Goal: Task Accomplishment & Management: Use online tool/utility

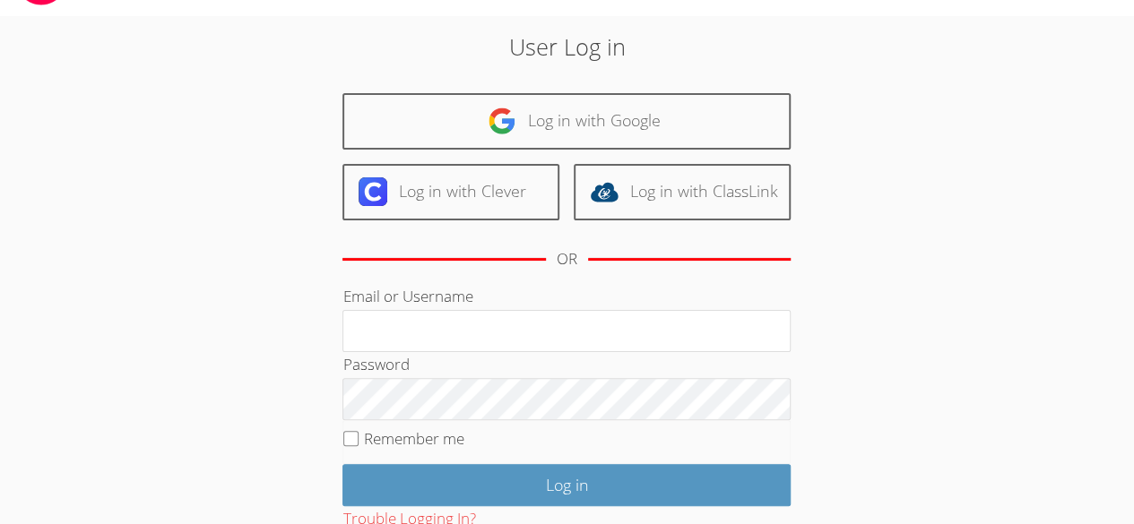
scroll to position [170, 0]
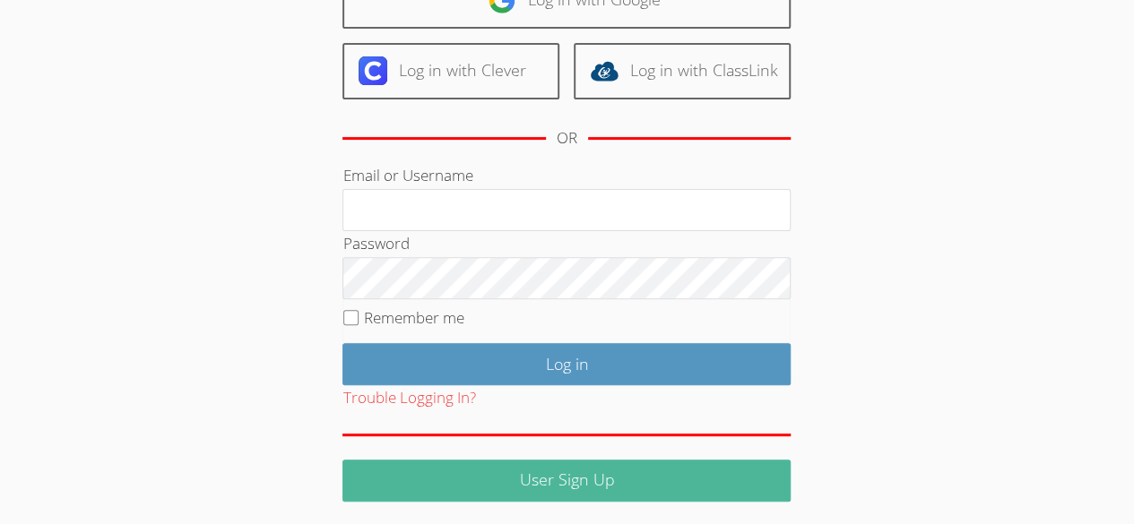
click at [527, 493] on link "User Sign Up" at bounding box center [566, 481] width 448 height 42
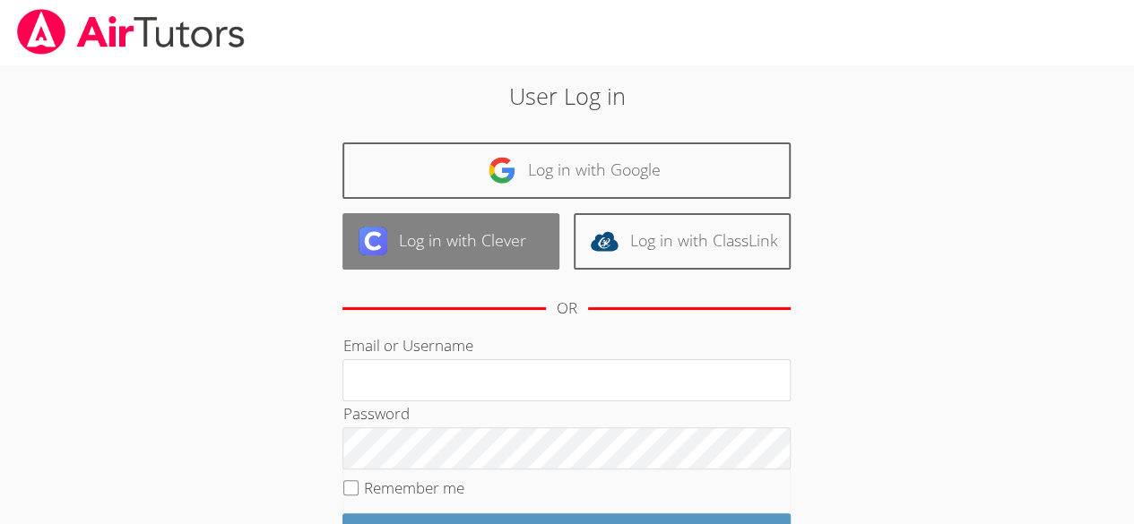
click at [394, 246] on link "Log in with Clever" at bounding box center [450, 241] width 217 height 56
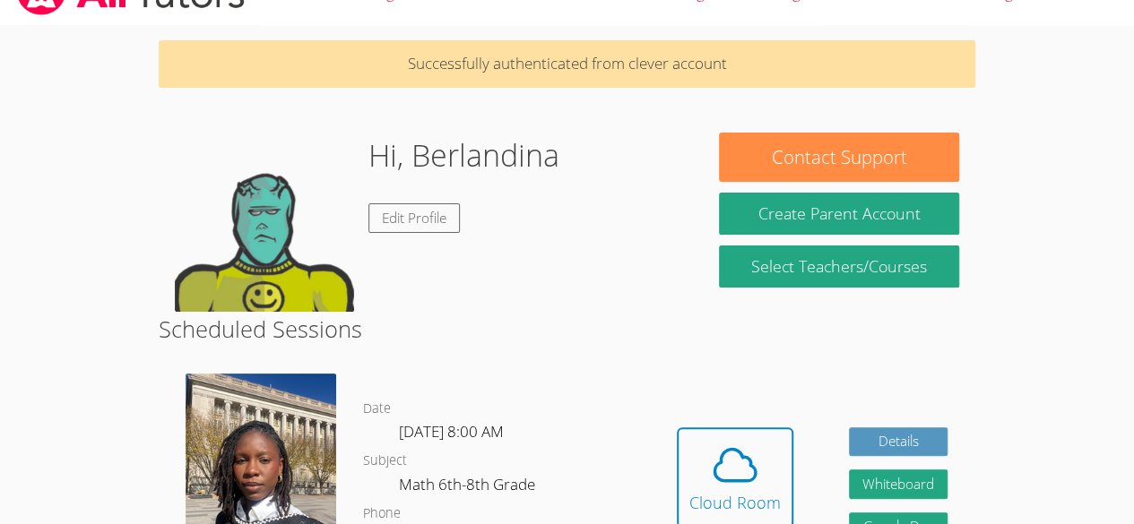
scroll to position [38, 0]
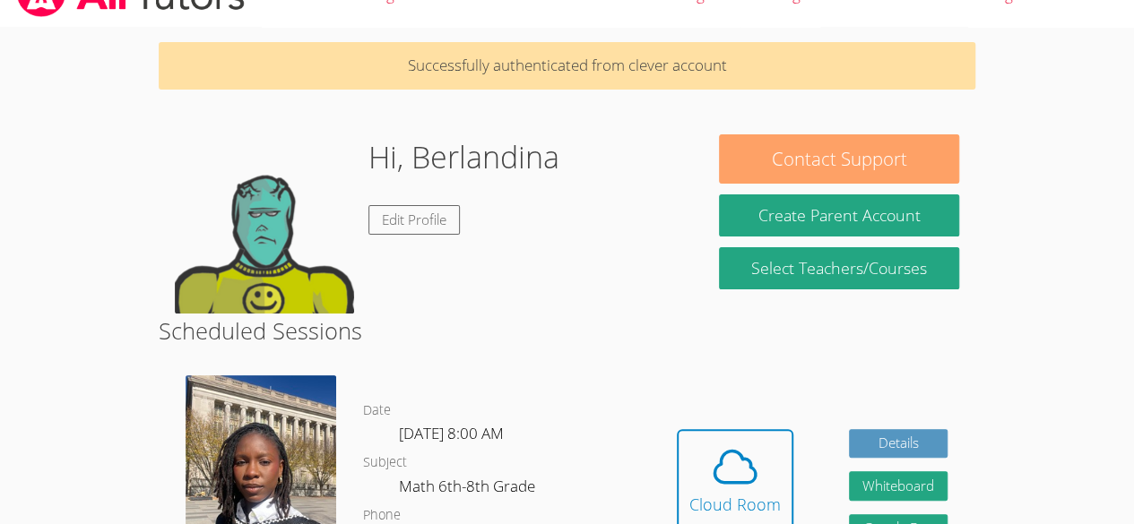
click at [776, 165] on button "Contact Support" at bounding box center [838, 158] width 239 height 49
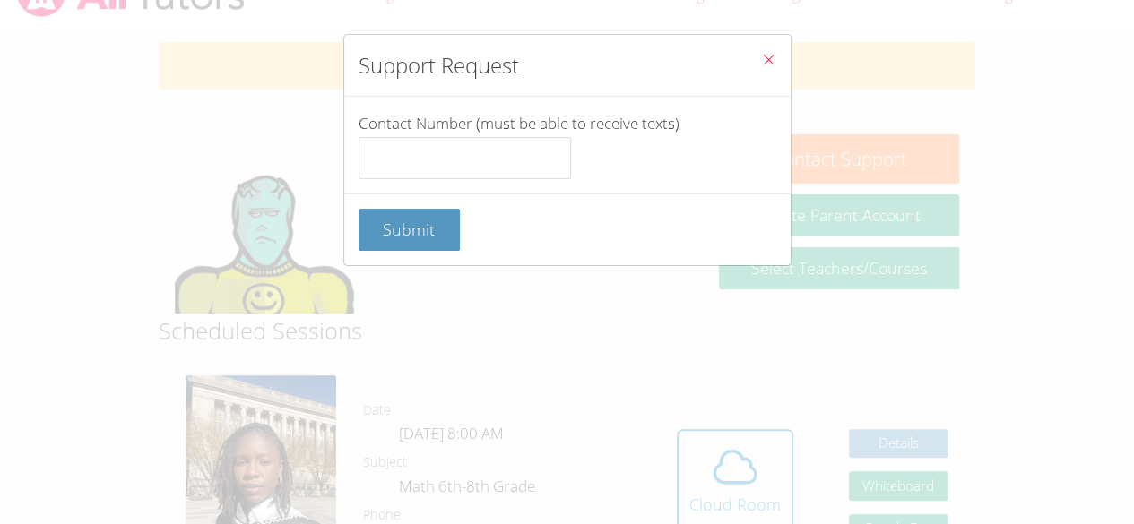
click at [773, 51] on button "Close" at bounding box center [768, 62] width 44 height 55
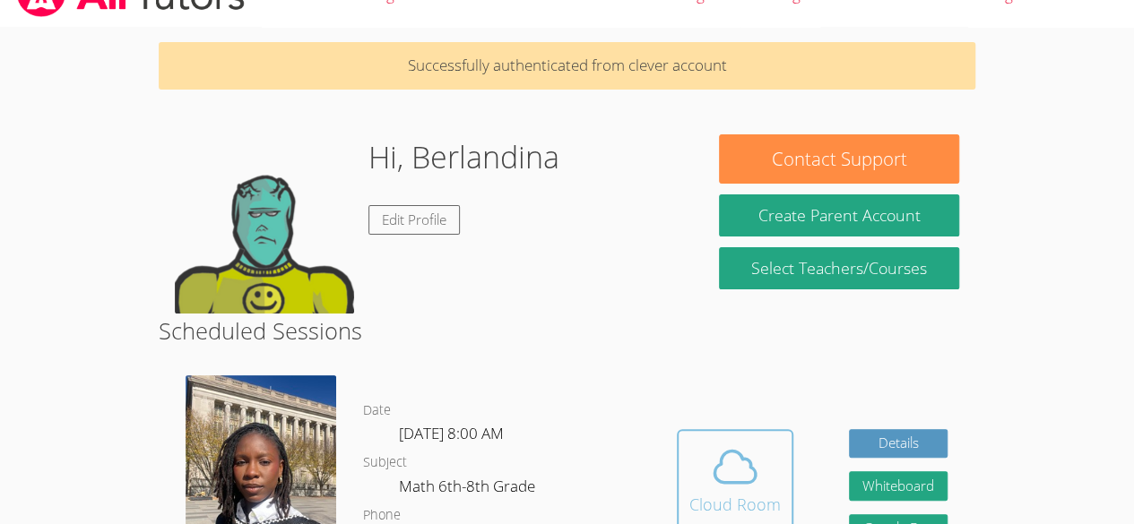
click at [734, 443] on icon at bounding box center [735, 467] width 50 height 50
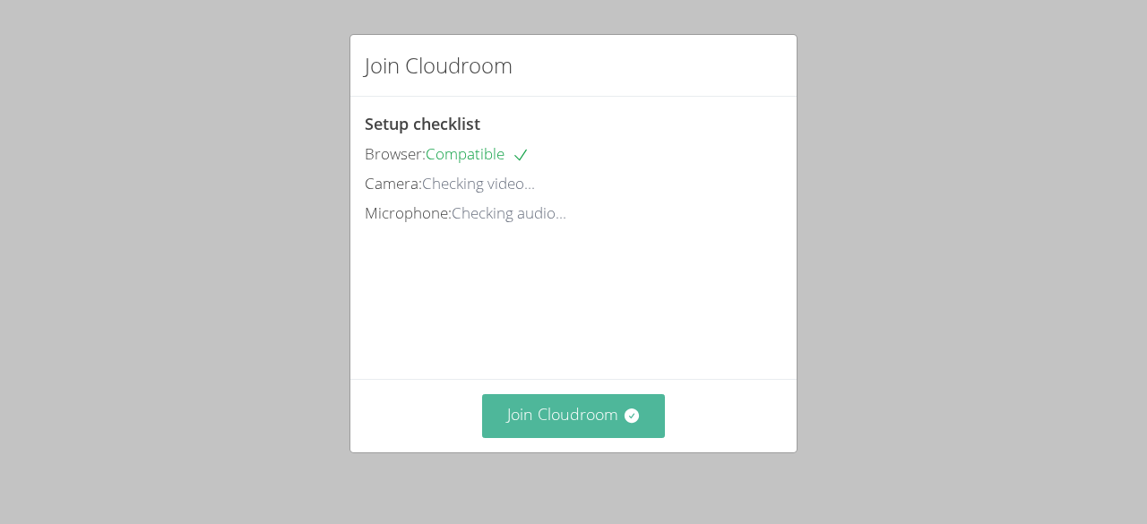
click at [573, 409] on button "Join Cloudroom" at bounding box center [574, 416] width 184 height 44
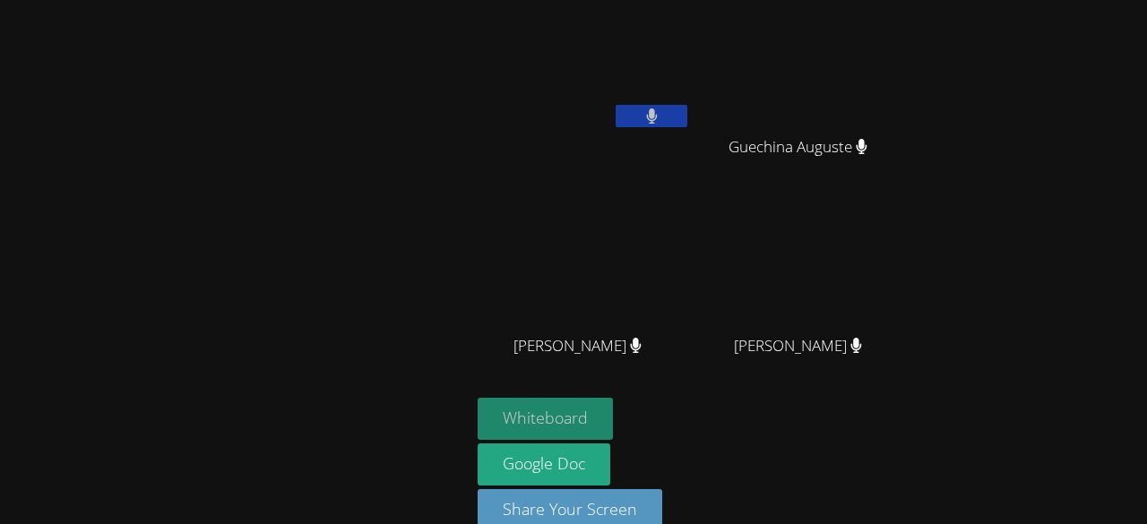
click at [595, 415] on button "Whiteboard" at bounding box center [545, 419] width 135 height 42
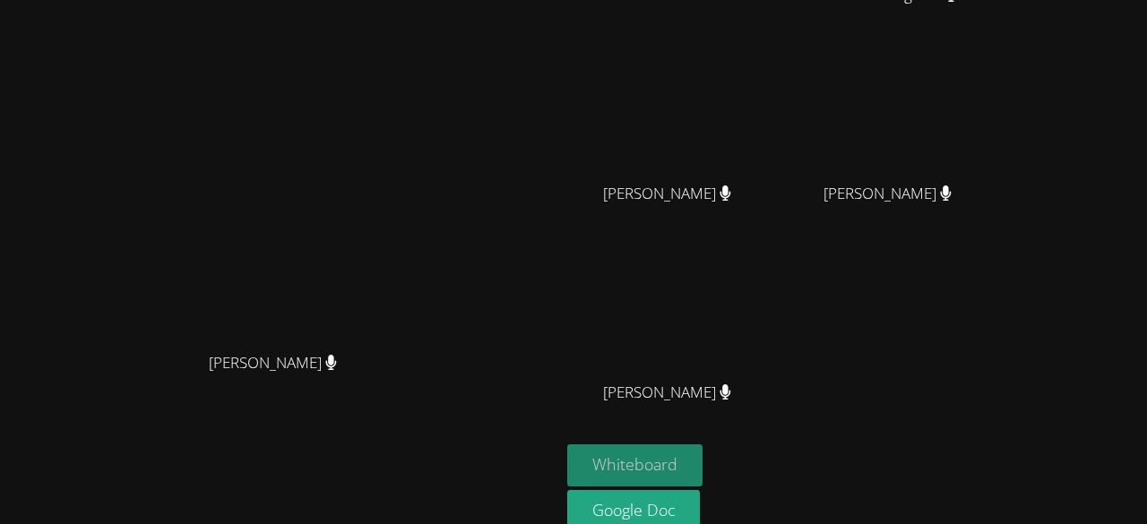
scroll to position [228, 0]
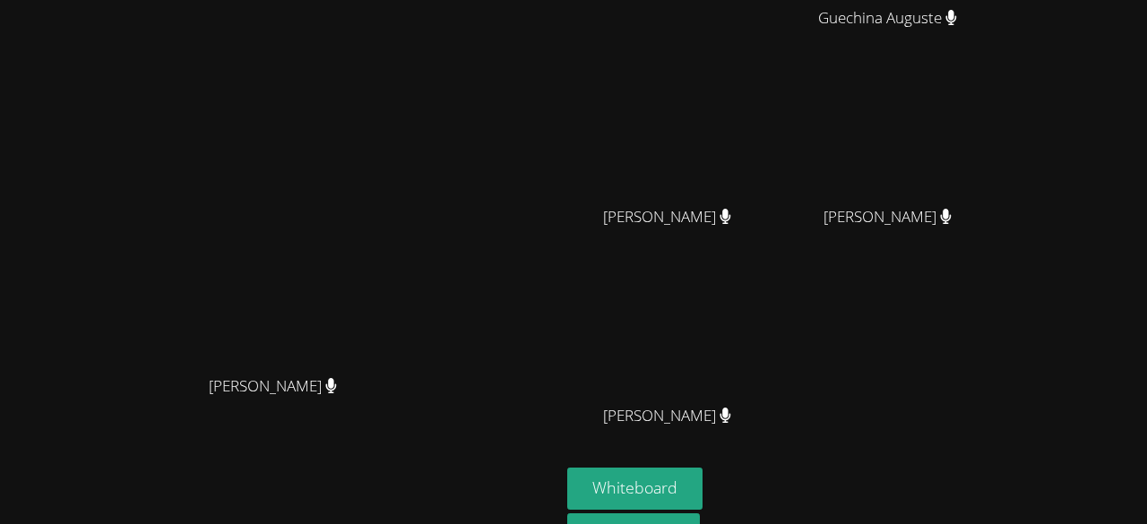
click at [956, 414] on div "Berlandina Joseph Guechina Auguste Guechina Auguste Wildens Gilles Wildens Gill…" at bounding box center [784, 173] width 434 height 590
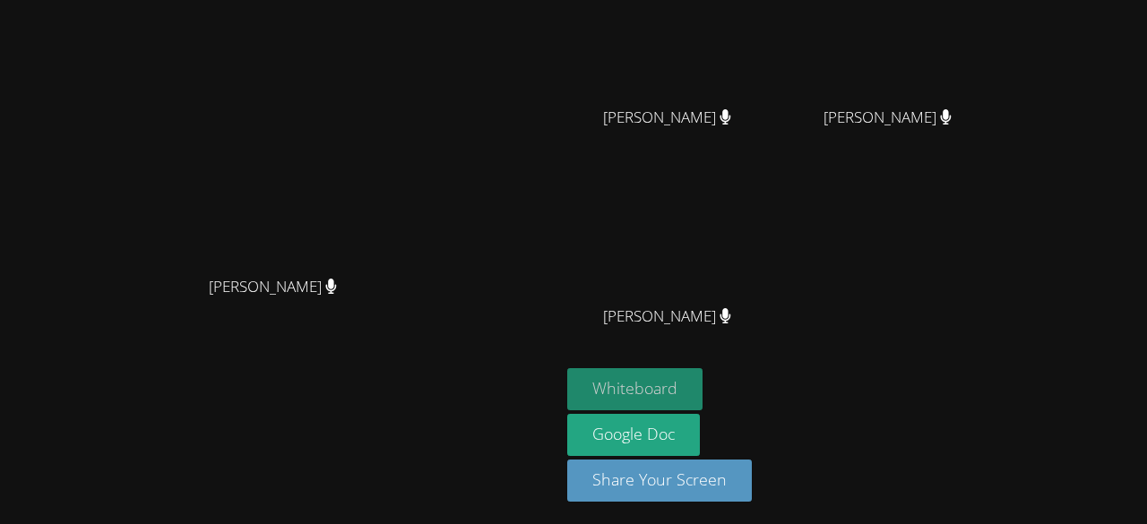
click at [703, 371] on button "Whiteboard" at bounding box center [634, 389] width 135 height 42
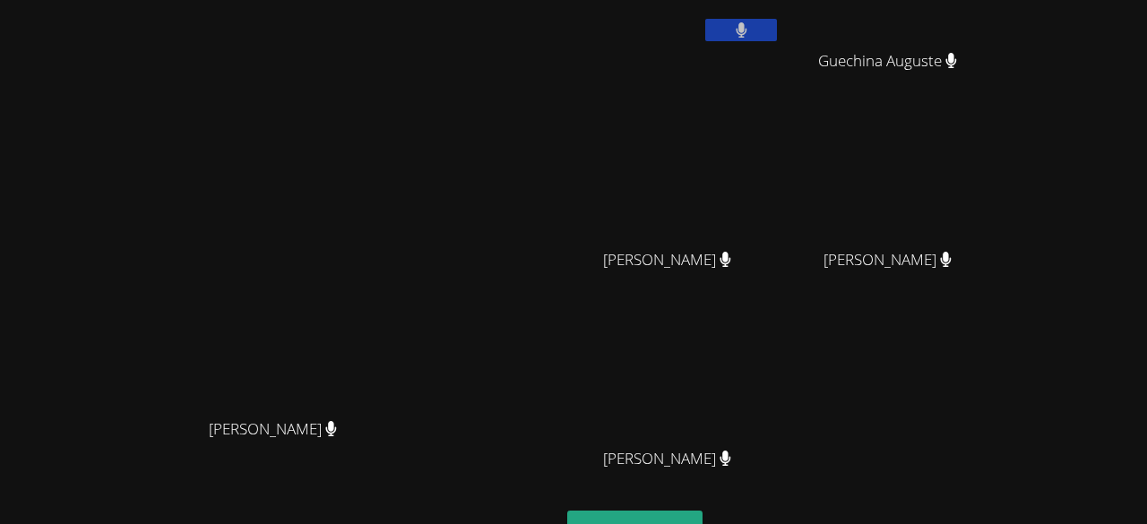
scroll to position [0, 0]
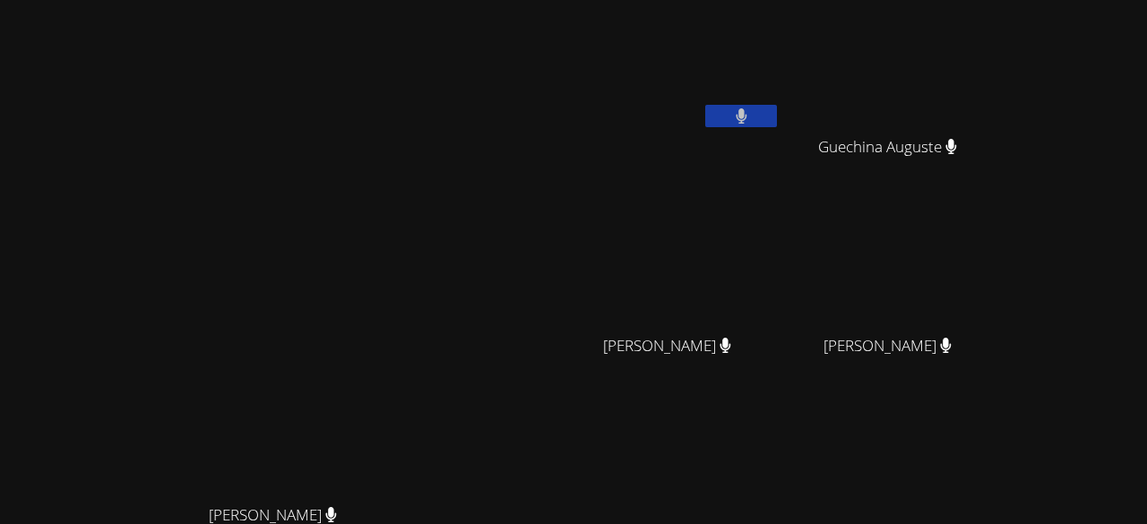
click at [780, 89] on video at bounding box center [673, 67] width 213 height 120
click at [777, 108] on button at bounding box center [741, 116] width 72 height 22
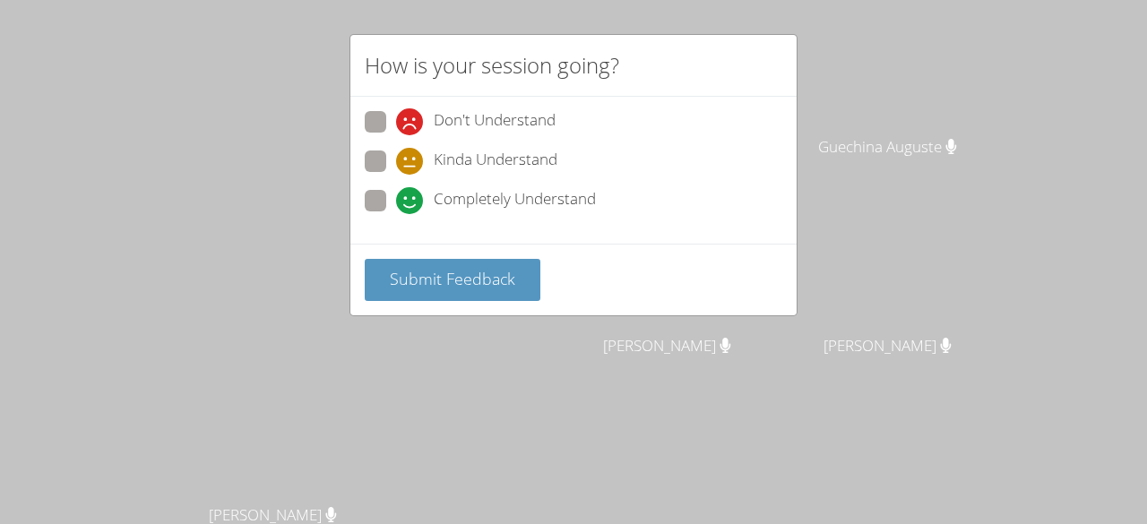
click at [283, 131] on div "How is your session going? Don't Understand Kinda Understand Completely Underst…" at bounding box center [573, 262] width 1147 height 524
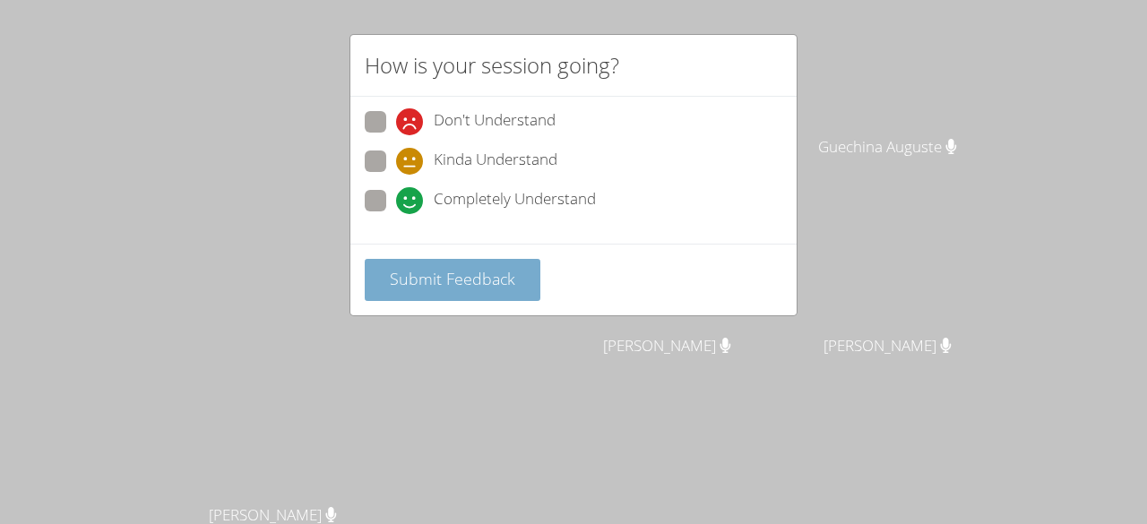
click at [415, 263] on button "Submit Feedback" at bounding box center [453, 280] width 176 height 42
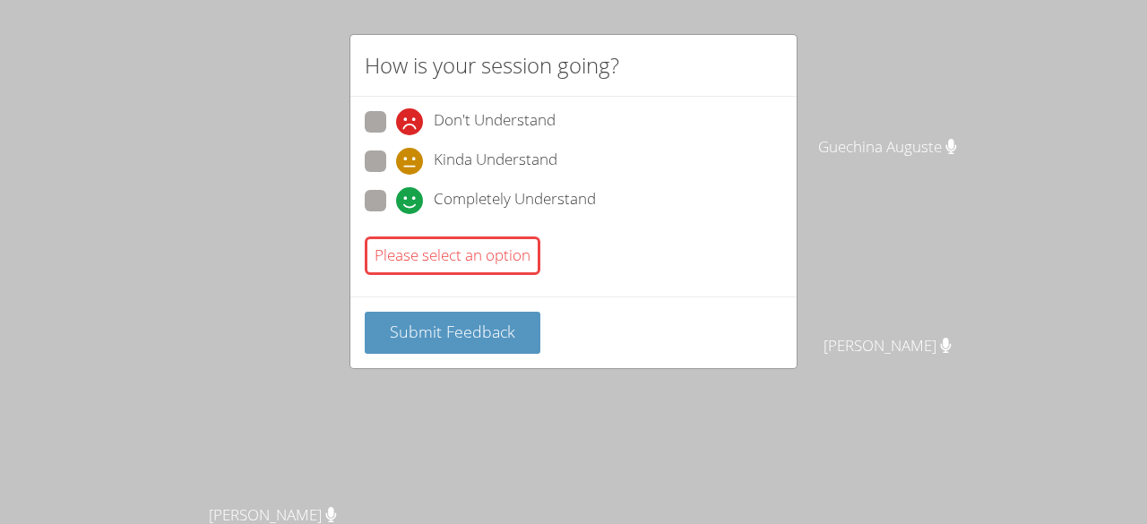
click at [385, 190] on label "Completely Understand" at bounding box center [480, 202] width 231 height 24
click at [396, 190] on input "Completely Understand" at bounding box center [403, 197] width 15 height 15
radio input "true"
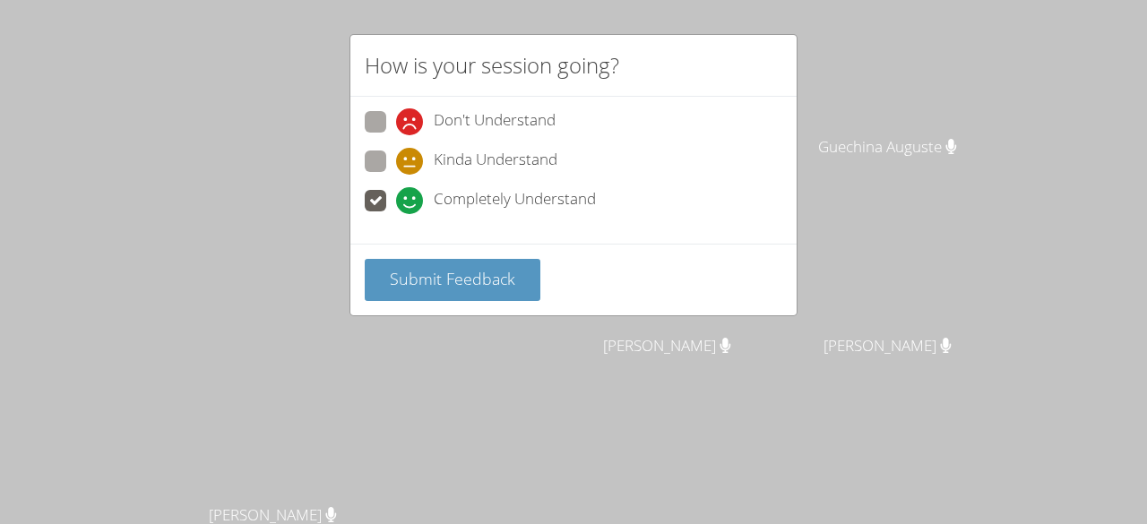
click at [396, 135] on span at bounding box center [396, 135] width 0 height 0
click at [396, 115] on input "Don't Understand" at bounding box center [403, 118] width 15 height 15
radio input "true"
click at [396, 175] on span at bounding box center [396, 175] width 0 height 0
click at [396, 158] on input "Kinda Understand" at bounding box center [403, 158] width 15 height 15
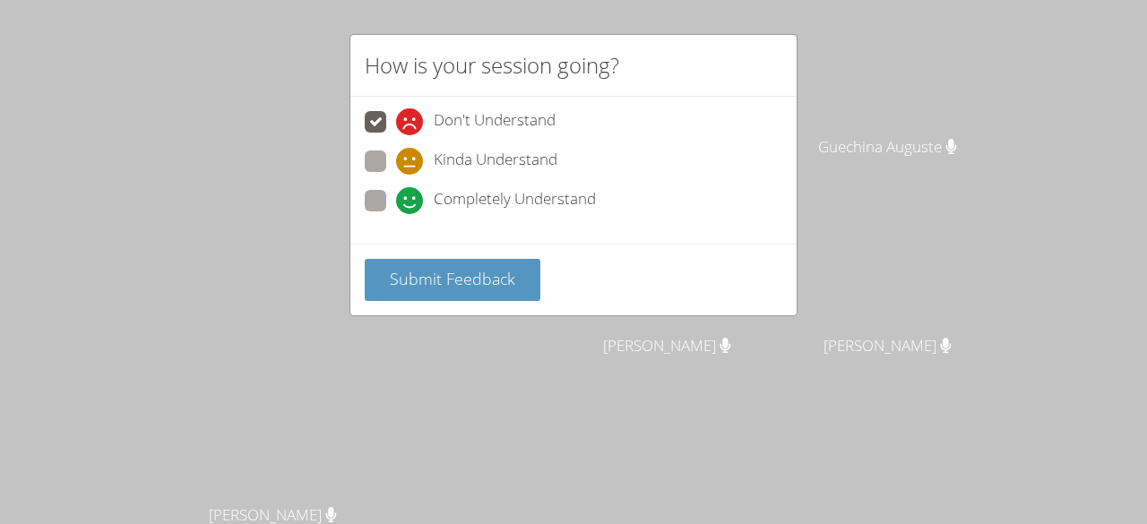
radio input "true"
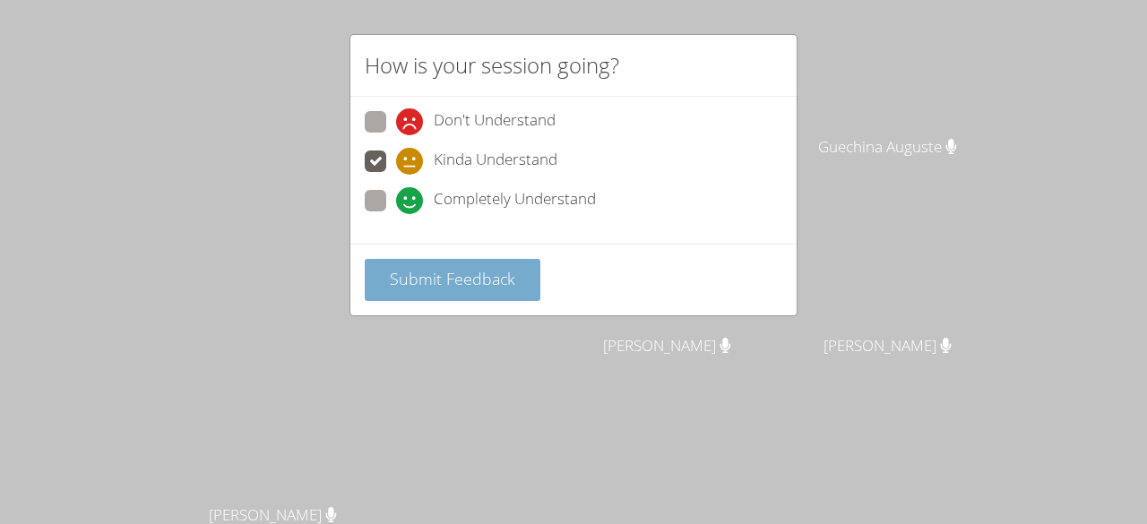
click at [414, 289] on button "Submit Feedback" at bounding box center [453, 280] width 176 height 42
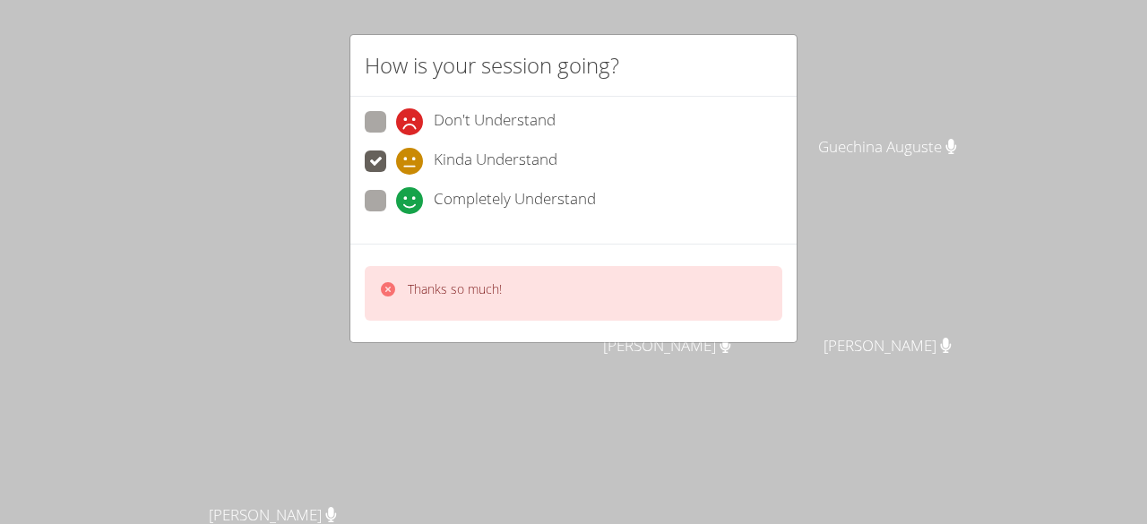
click at [332, 268] on div "How is your session going? Don't Understand Kinda Understand Completely Underst…" at bounding box center [573, 262] width 1147 height 524
click at [377, 293] on div "Thanks so much!" at bounding box center [574, 293] width 418 height 55
click at [316, 254] on div "How is your session going? Don't Understand Kinda Understand Completely Underst…" at bounding box center [573, 262] width 1147 height 524
click at [295, 162] on div "How is your session going? Don't Understand Kinda Understand Completely Underst…" at bounding box center [573, 262] width 1147 height 524
